Goal: Transaction & Acquisition: Subscribe to service/newsletter

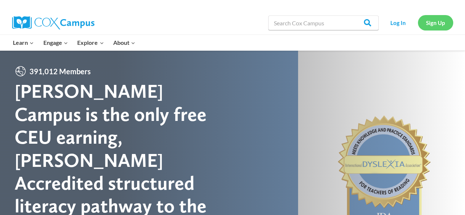
click at [438, 20] on link "Sign Up" at bounding box center [435, 22] width 35 height 15
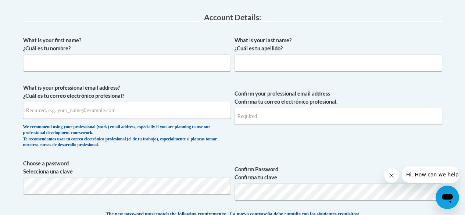
scroll to position [184, 0]
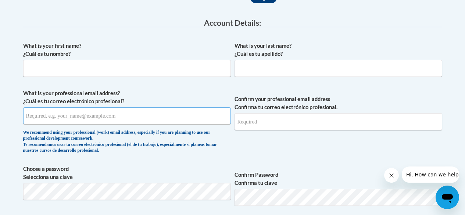
click at [134, 117] on input "What is your professional email address? ¿Cuál es tu correo electrónico profesi…" at bounding box center [127, 115] width 208 height 17
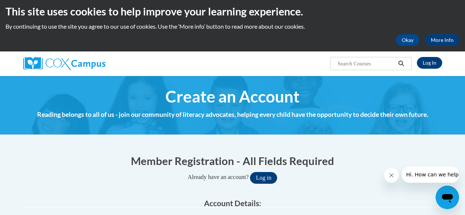
scroll to position [0, 0]
